Goal: Obtain resource: Obtain resource

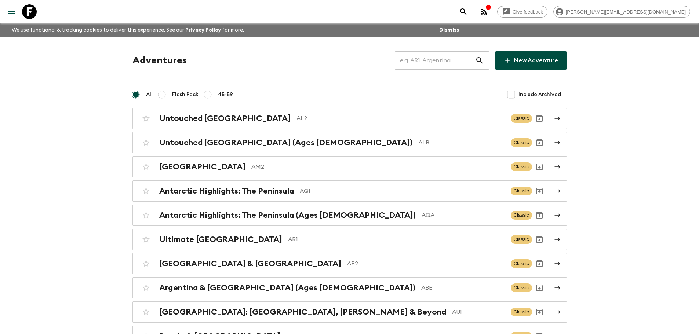
click at [441, 61] on input "text" at bounding box center [435, 60] width 80 height 21
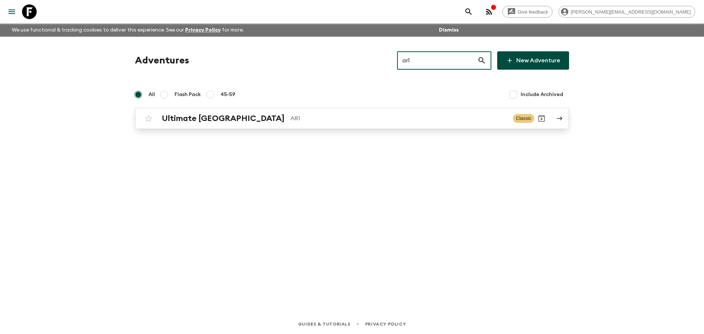
type input "ar1"
click at [419, 116] on p "AR1" at bounding box center [398, 118] width 217 height 9
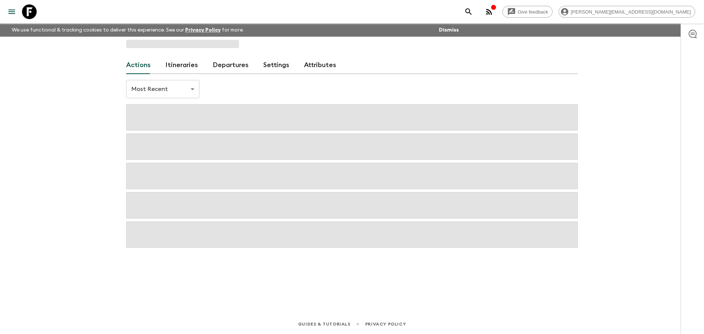
click at [217, 67] on link "Departures" at bounding box center [231, 65] width 36 height 18
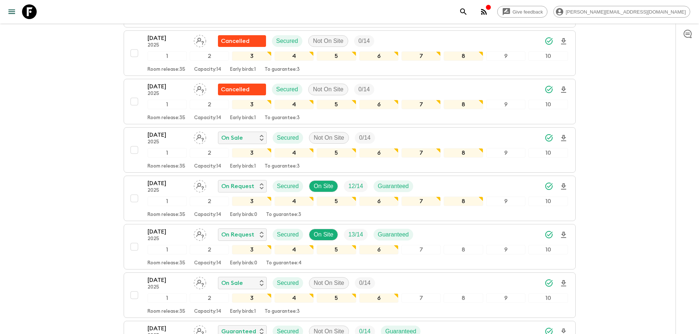
scroll to position [267, 0]
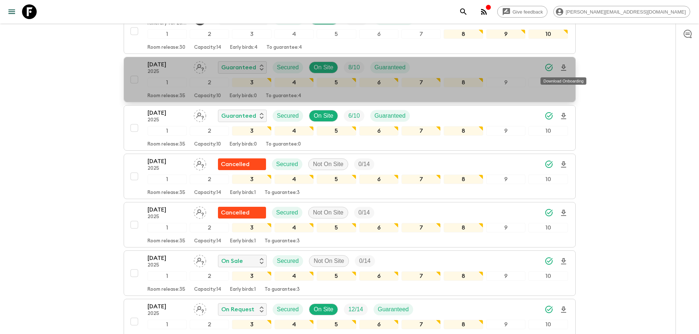
click at [564, 68] on icon "Download Onboarding" at bounding box center [563, 68] width 5 height 6
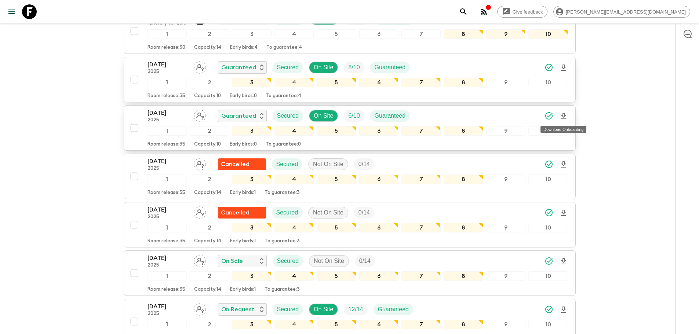
click at [562, 116] on icon "Download Onboarding" at bounding box center [563, 116] width 5 height 6
click at [30, 15] on icon at bounding box center [29, 11] width 15 height 15
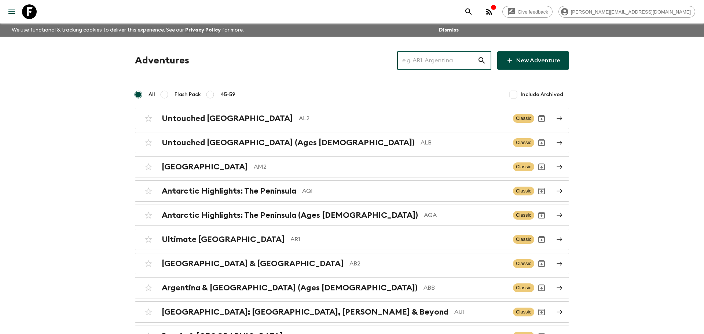
click at [454, 58] on input "text" at bounding box center [437, 60] width 80 height 21
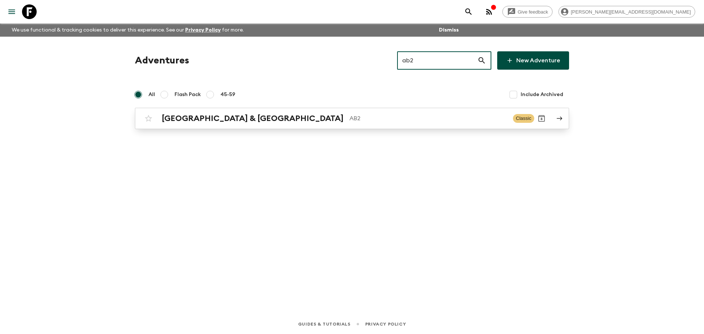
type input "ab2"
click at [394, 122] on p "AB2" at bounding box center [428, 118] width 158 height 9
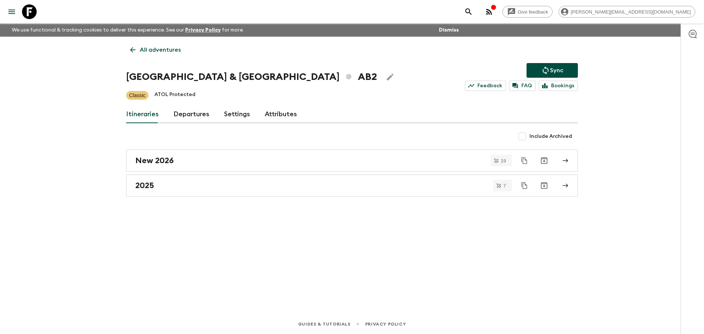
click at [194, 114] on link "Departures" at bounding box center [191, 115] width 36 height 18
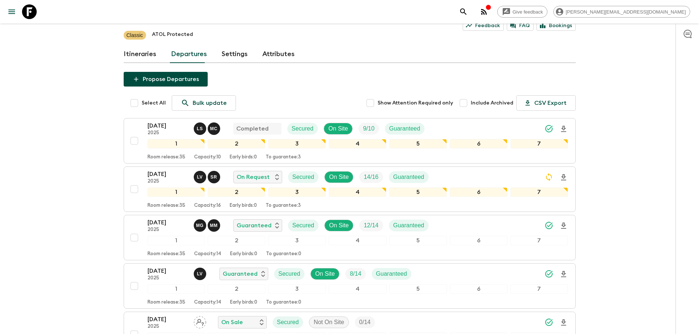
scroll to position [69, 0]
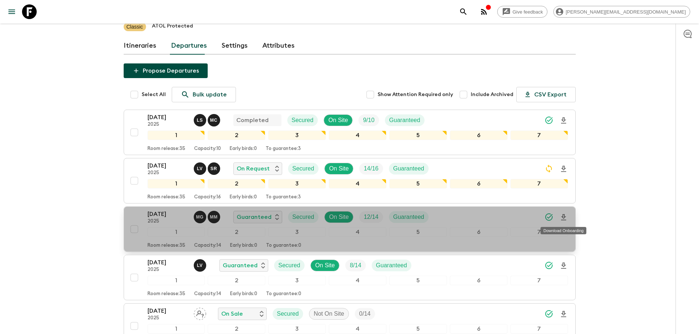
click at [561, 215] on icon "Download Onboarding" at bounding box center [563, 217] width 9 height 9
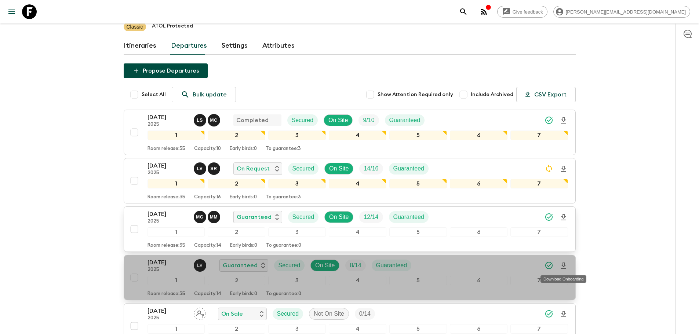
click at [563, 267] on icon "Download Onboarding" at bounding box center [563, 265] width 9 height 9
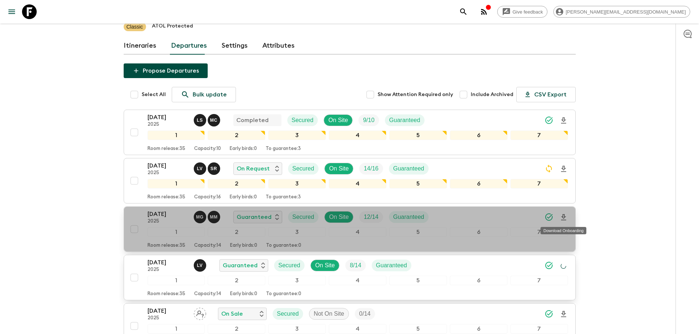
click at [561, 219] on icon "Download Onboarding" at bounding box center [563, 217] width 9 height 9
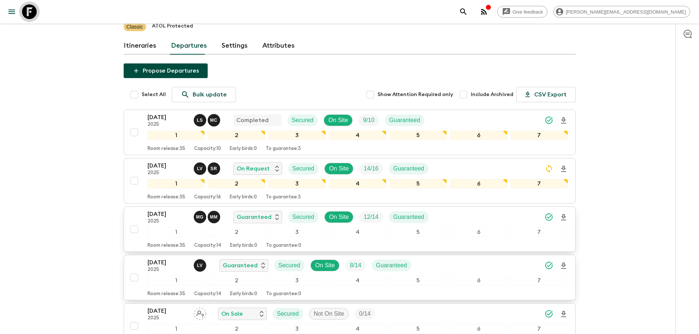
click at [28, 7] on icon at bounding box center [29, 11] width 15 height 15
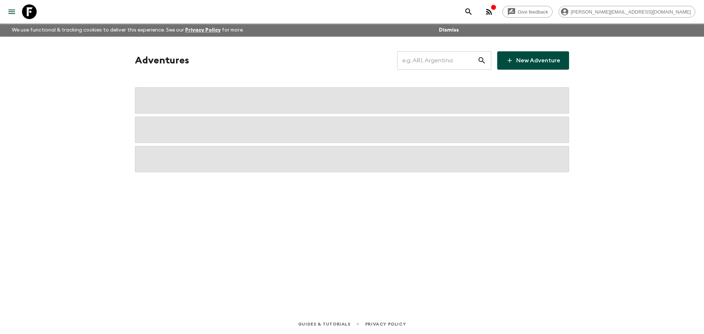
click at [458, 62] on input "text" at bounding box center [437, 60] width 80 height 21
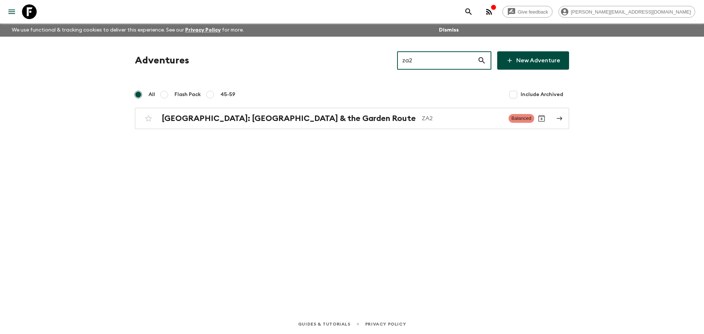
type input "za2"
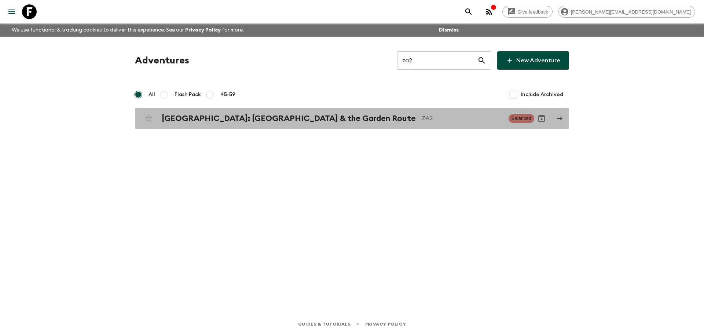
click at [422, 118] on p "ZA2" at bounding box center [462, 118] width 81 height 9
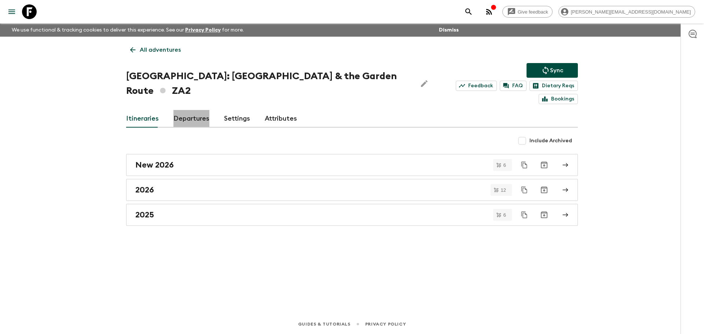
click at [199, 110] on link "Departures" at bounding box center [191, 119] width 36 height 18
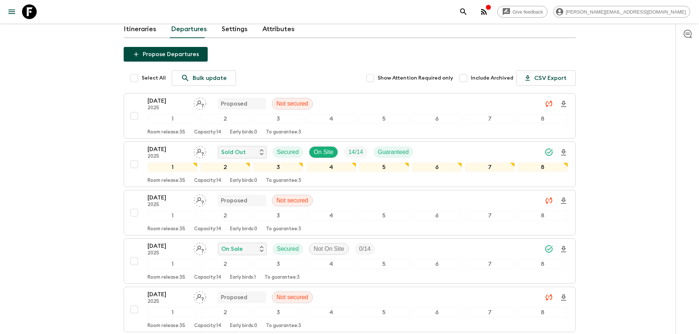
scroll to position [110, 0]
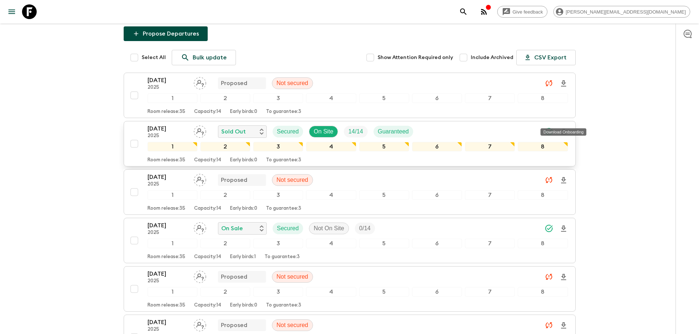
click at [560, 128] on icon "Download Onboarding" at bounding box center [563, 132] width 9 height 9
